Goal: Submit feedback/report problem

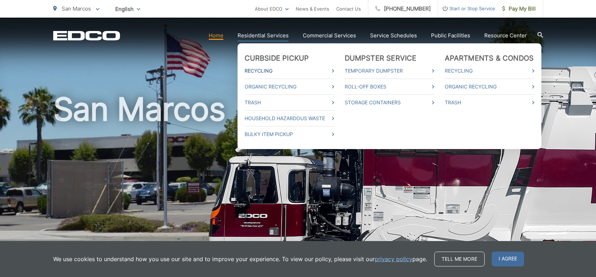
click at [274, 70] on link "Recycling" at bounding box center [288, 71] width 89 height 8
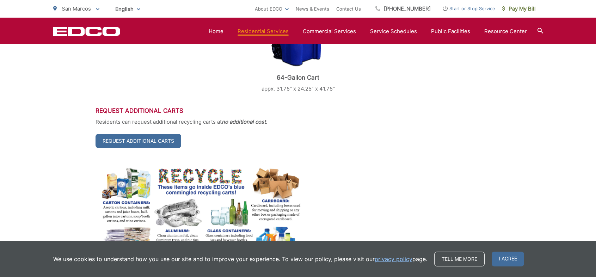
scroll to position [271, 0]
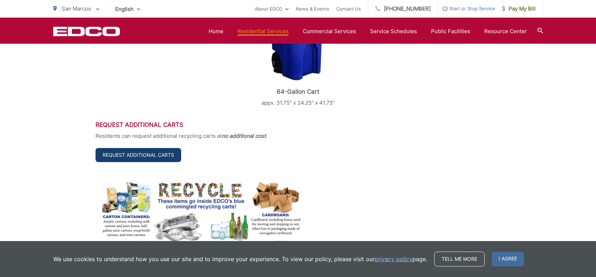
click at [138, 153] on link "Request Additional Carts" at bounding box center [138, 155] width 86 height 14
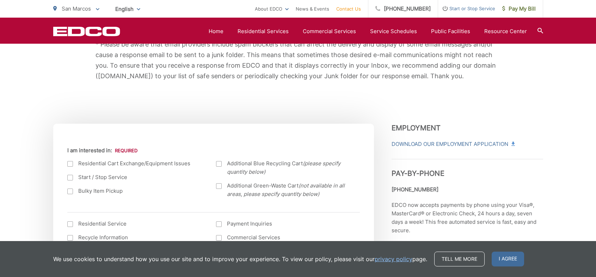
scroll to position [178, 0]
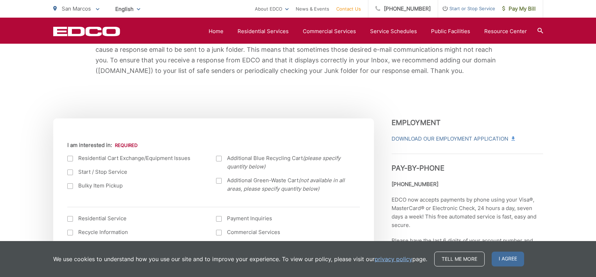
click at [70, 161] on label "Residential Cart Exchange/Equipment Issues" at bounding box center [134, 158] width 135 height 8
click at [0, 0] on input "I am interested in:" at bounding box center [0, 0] width 0 height 0
click at [70, 161] on div at bounding box center [70, 159] width 6 height 6
click at [0, 0] on input "I am interested in:" at bounding box center [0, 0] width 0 height 0
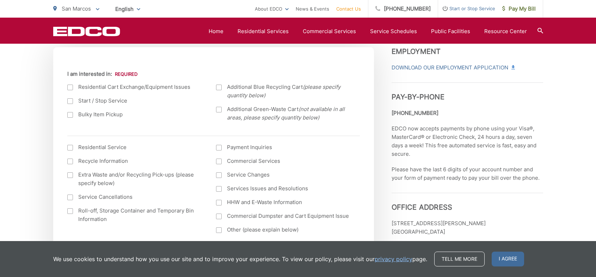
scroll to position [235, 0]
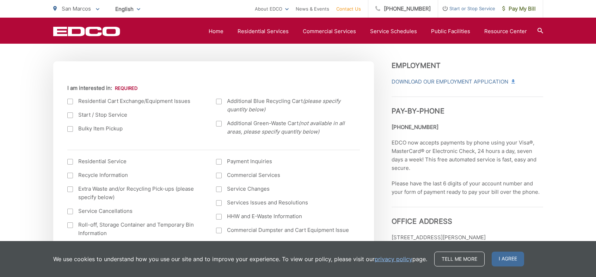
click at [71, 101] on div at bounding box center [70, 102] width 6 height 6
click at [0, 0] on input "I am interested in:" at bounding box center [0, 0] width 0 height 0
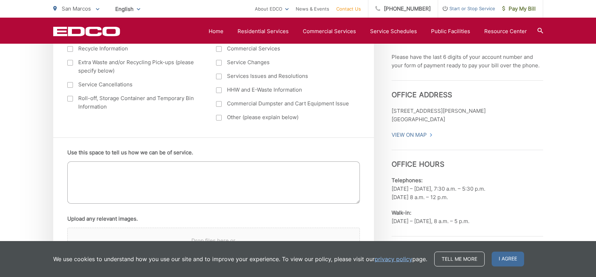
scroll to position [361, 0]
click at [76, 168] on textarea "Use this space to tell us how we can be of service." at bounding box center [213, 182] width 292 height 42
type textarea "current recycle bin has a large hole after the last pickup. need to replace"
